Goal: Transaction & Acquisition: Purchase product/service

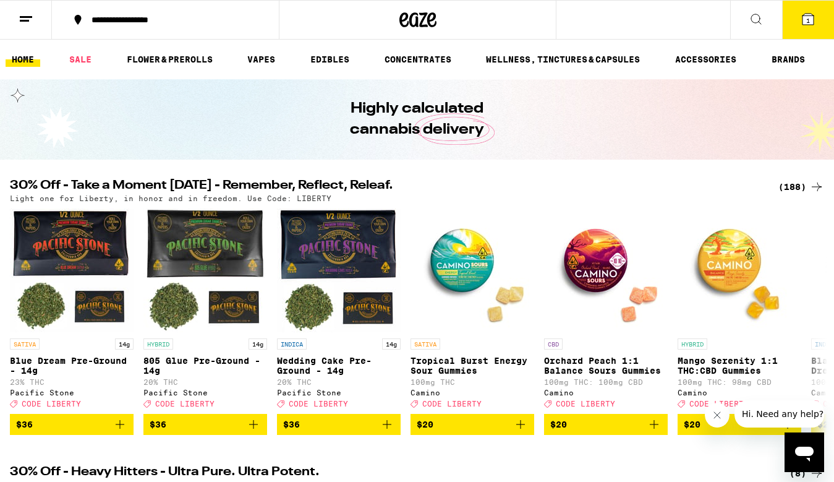
click at [802, 189] on div "(188)" at bounding box center [802, 186] width 46 height 15
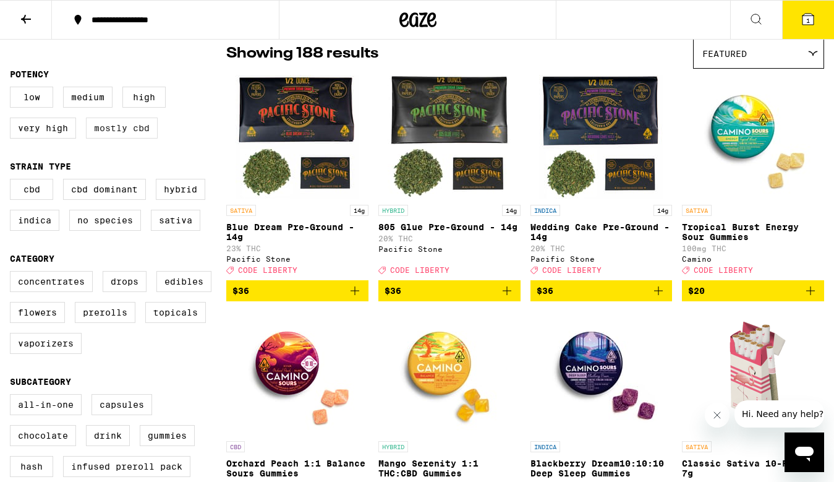
scroll to position [169, 0]
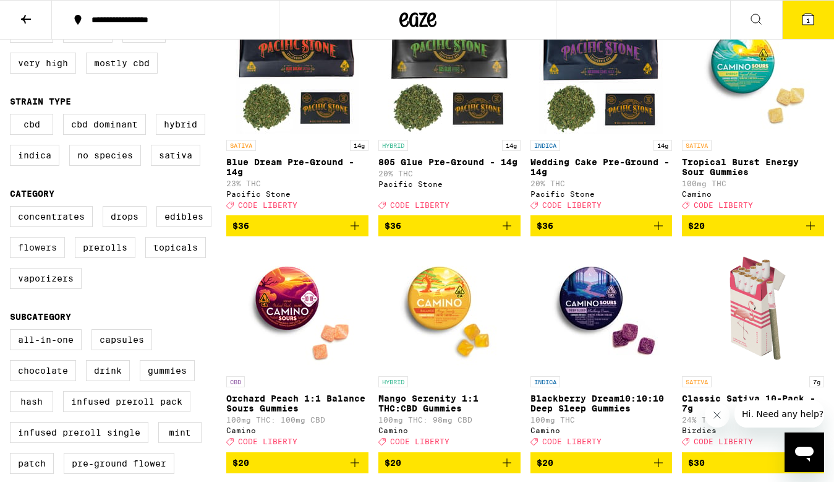
click at [56, 258] on label "Flowers" at bounding box center [37, 247] width 55 height 21
click at [13, 208] on input "Flowers" at bounding box center [12, 208] width 1 height 1
checkbox input "true"
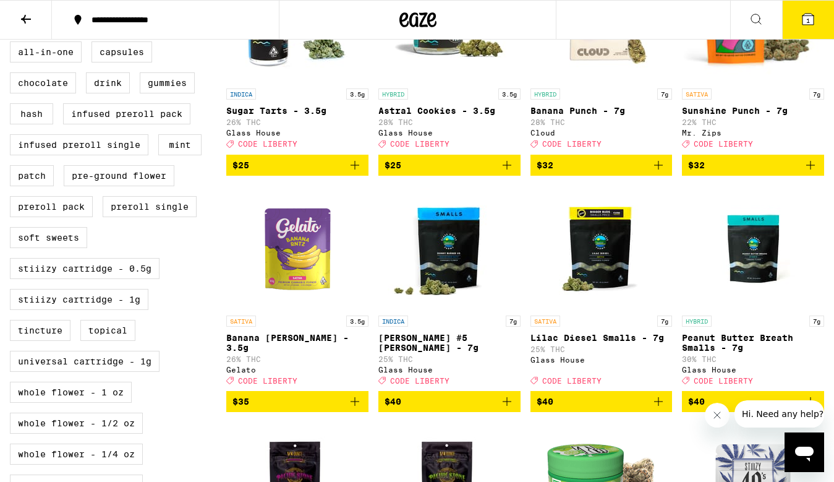
scroll to position [515, 0]
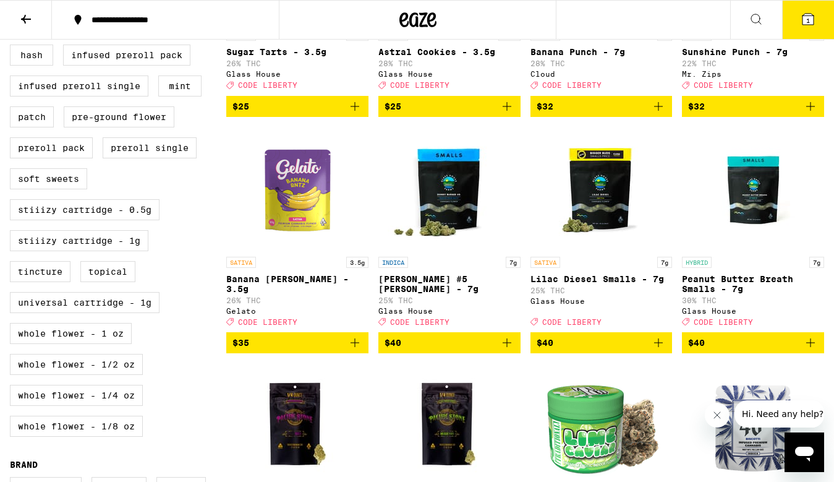
click at [700, 294] on p "Peanut Butter Breath Smalls - 7g" at bounding box center [753, 284] width 142 height 20
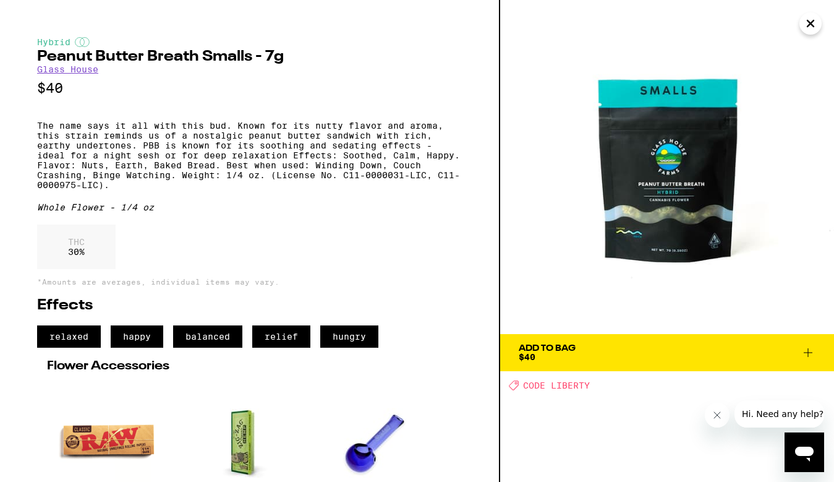
click at [805, 27] on icon "Close" at bounding box center [811, 23] width 15 height 19
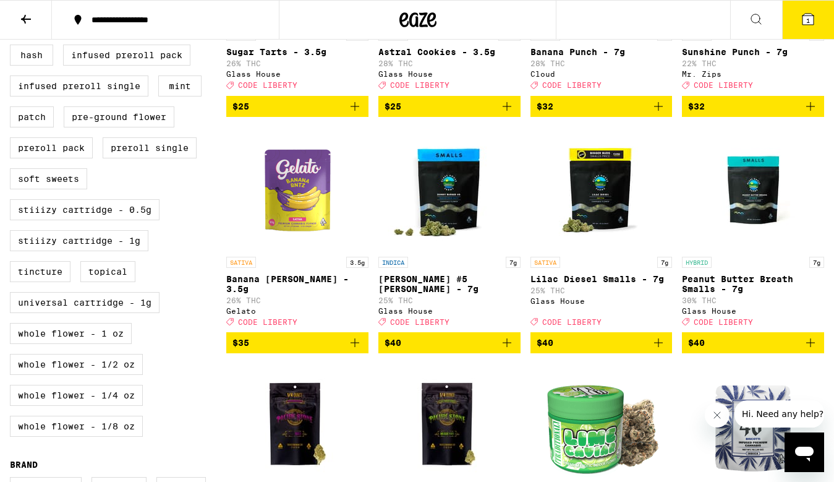
click at [461, 218] on img "Open page for Donny Burger #5 Smalls - 7g from Glass House" at bounding box center [450, 189] width 124 height 124
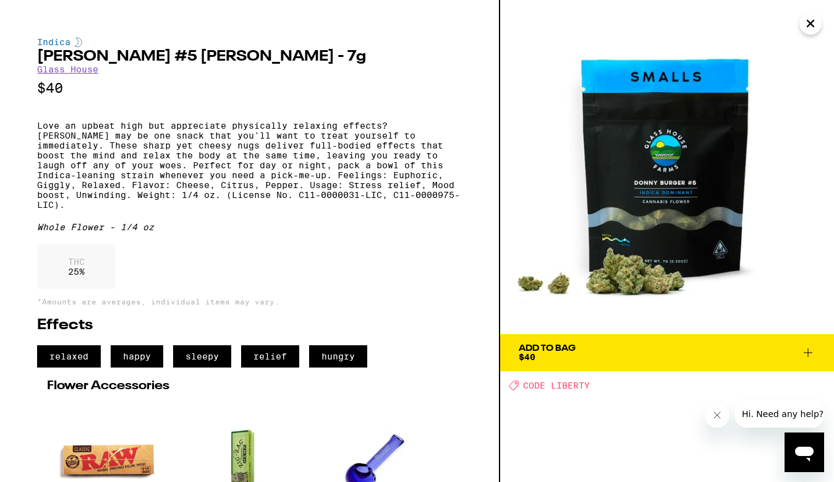
click at [589, 343] on button "Add To Bag $40" at bounding box center [667, 352] width 334 height 37
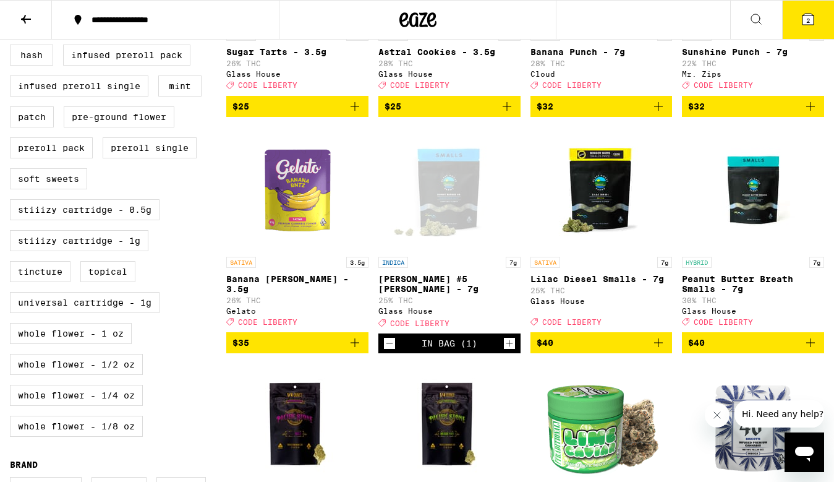
scroll to position [490, 0]
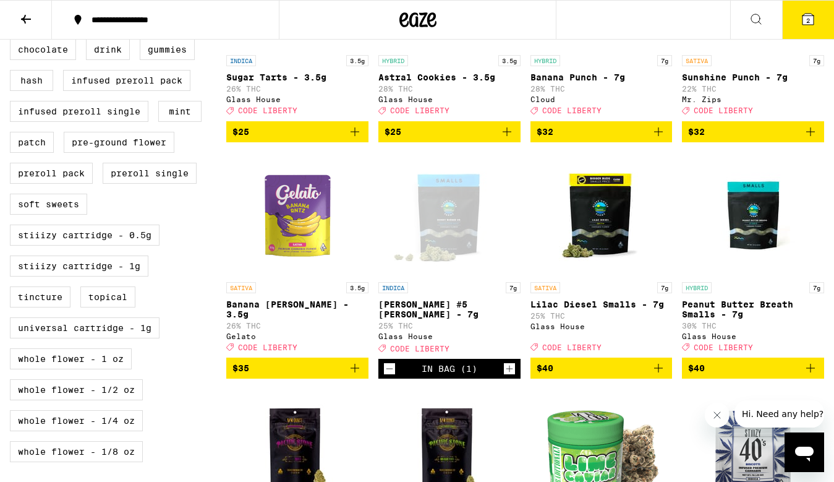
click at [667, 379] on button "$40" at bounding box center [602, 368] width 142 height 21
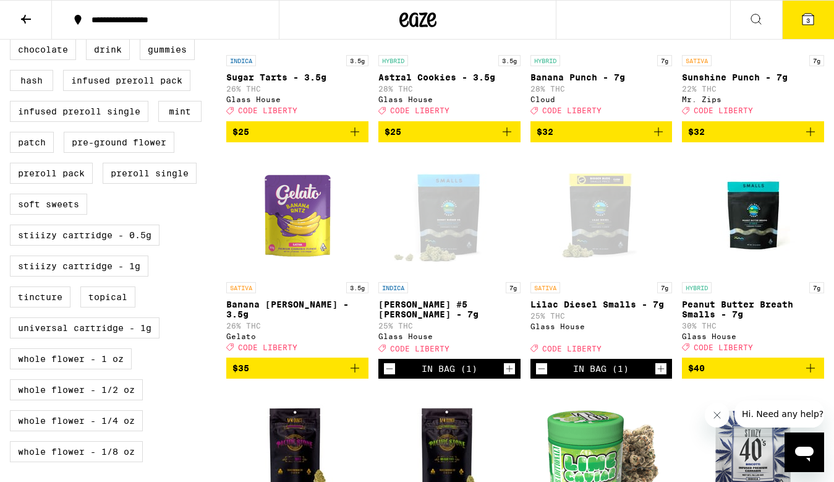
click at [667, 376] on icon "Increment" at bounding box center [661, 368] width 11 height 15
click at [811, 372] on icon "Add to bag" at bounding box center [811, 368] width 9 height 9
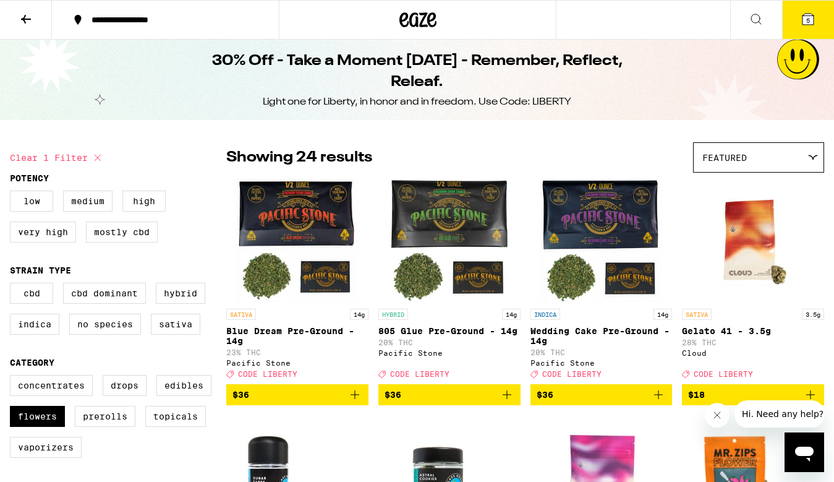
scroll to position [0, 0]
click at [804, 19] on icon at bounding box center [808, 19] width 11 height 11
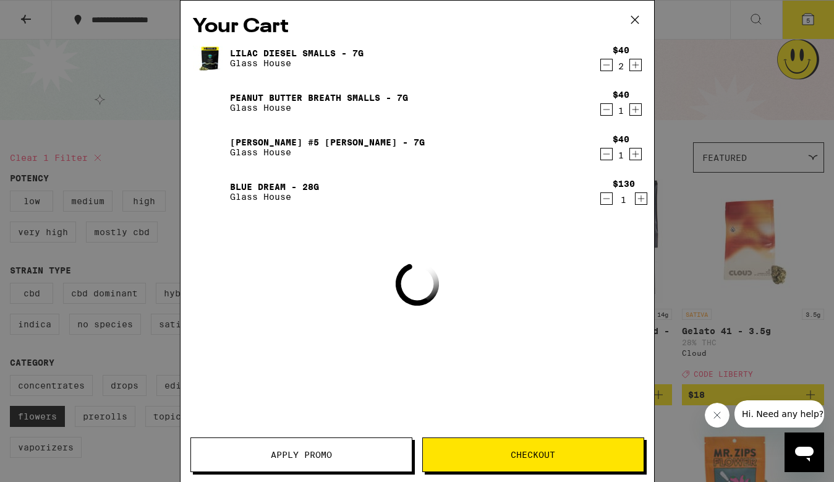
click at [604, 199] on icon "Decrement" at bounding box center [606, 198] width 11 height 15
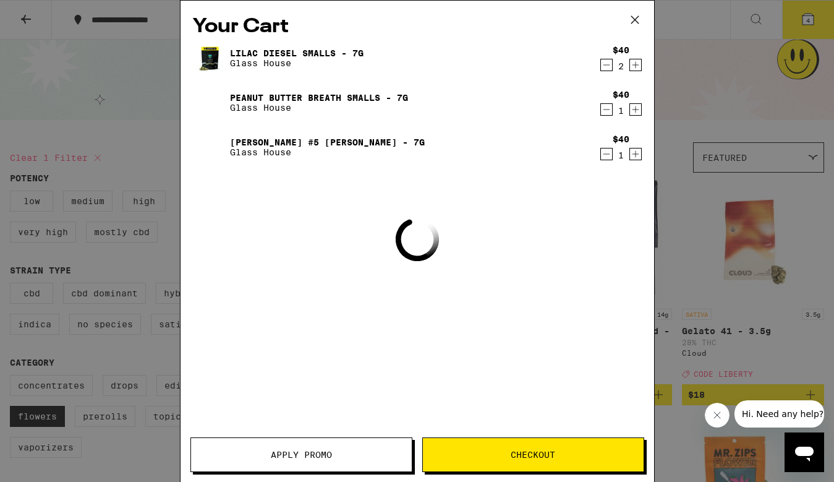
click at [351, 456] on span "Apply Promo" at bounding box center [301, 454] width 221 height 9
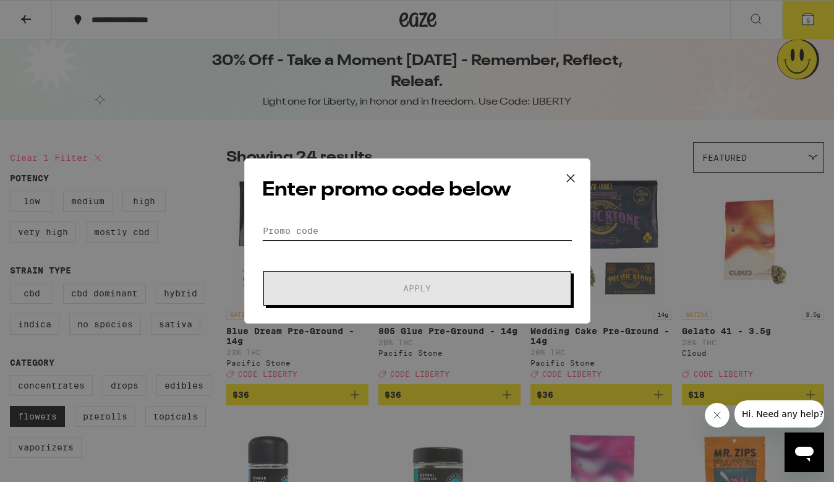
click at [317, 237] on input "Promo Code" at bounding box center [417, 230] width 311 height 19
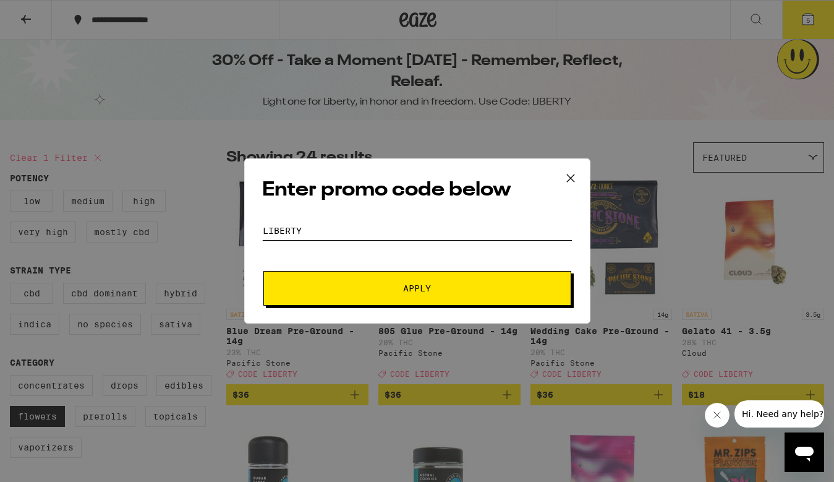
type input "liberty"
click at [417, 288] on button "Apply" at bounding box center [418, 288] width 308 height 35
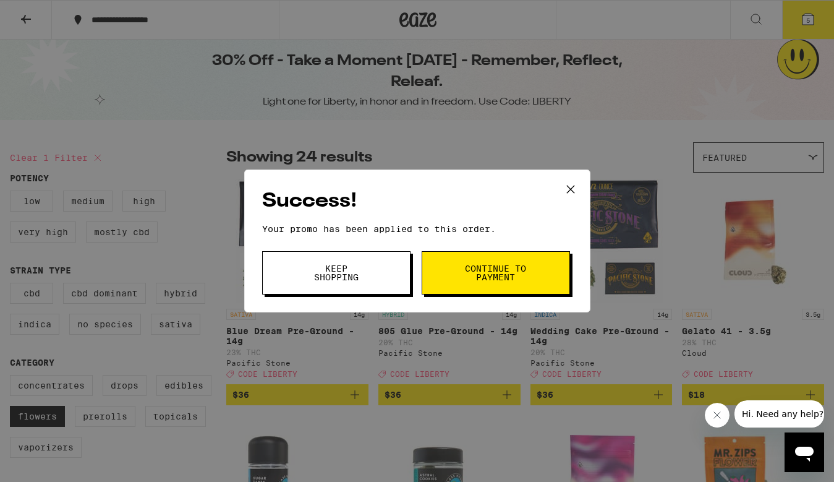
click at [285, 285] on button "Keep Shopping" at bounding box center [336, 272] width 148 height 43
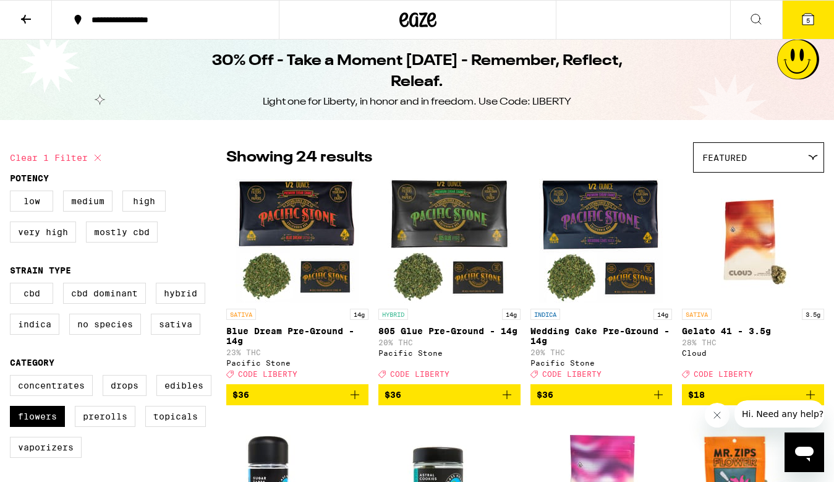
click at [826, 19] on button "5" at bounding box center [808, 20] width 52 height 38
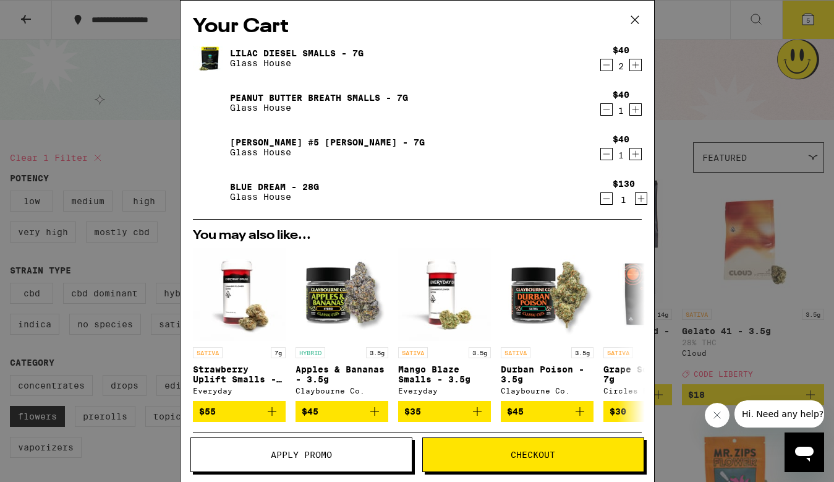
click at [607, 204] on icon "Decrement" at bounding box center [606, 198] width 11 height 15
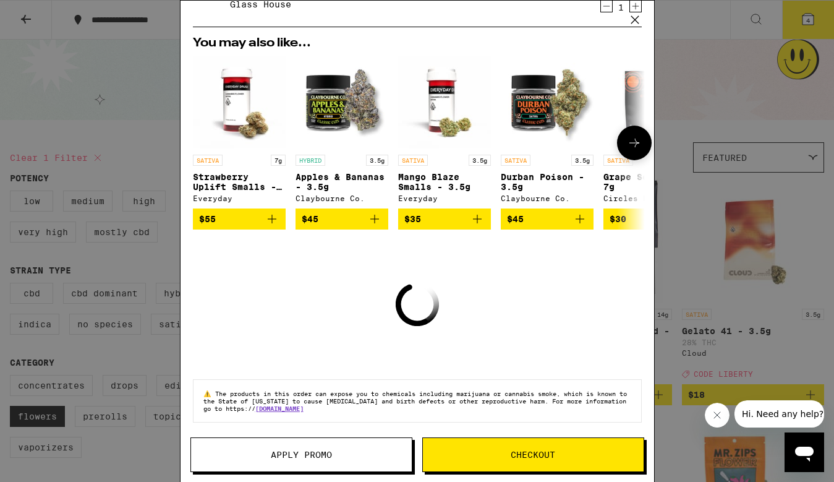
scroll to position [139, 0]
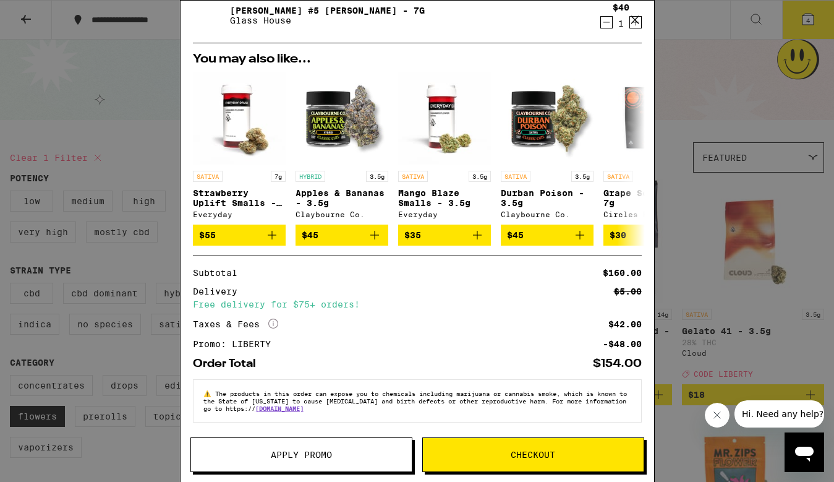
click at [547, 457] on span "Checkout" at bounding box center [533, 454] width 45 height 9
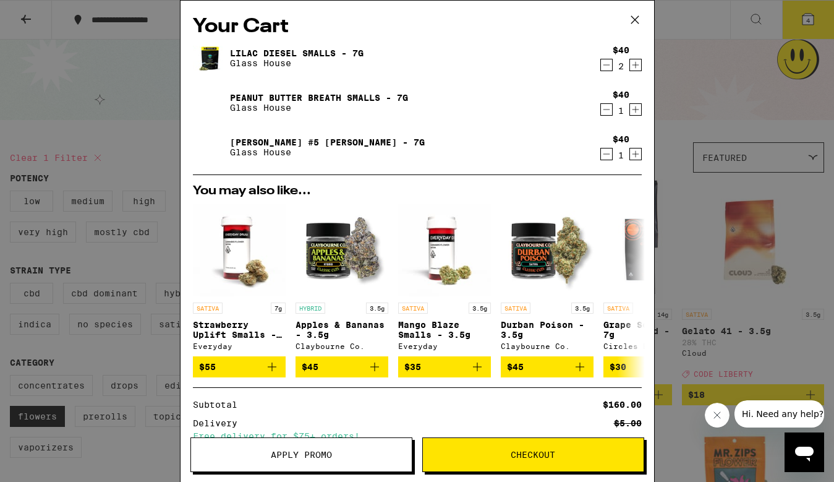
scroll to position [-10, 0]
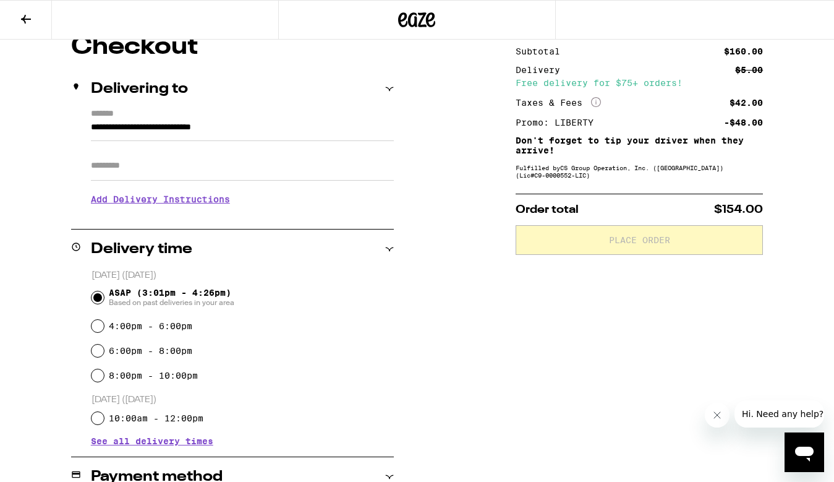
scroll to position [118, 0]
